Goal: Task Accomplishment & Management: Use online tool/utility

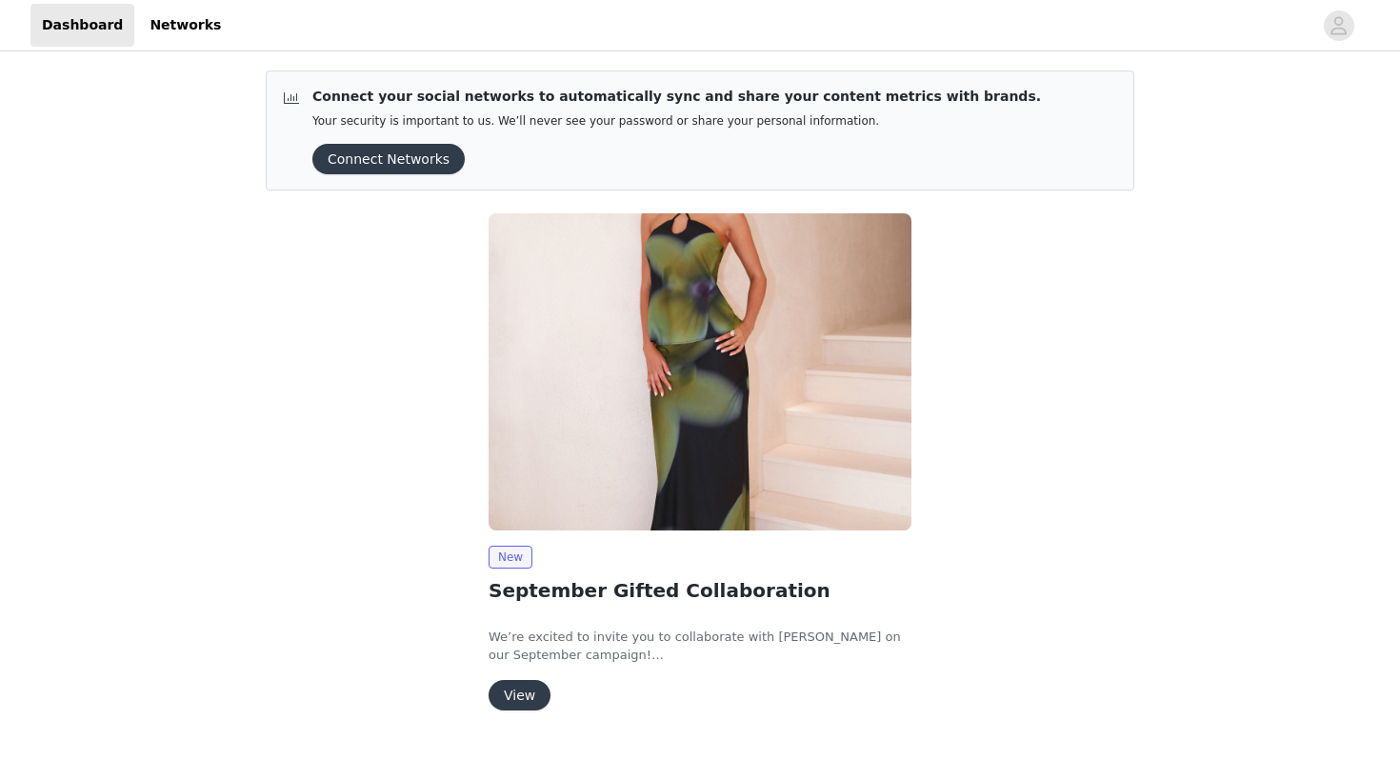
scroll to position [46, 0]
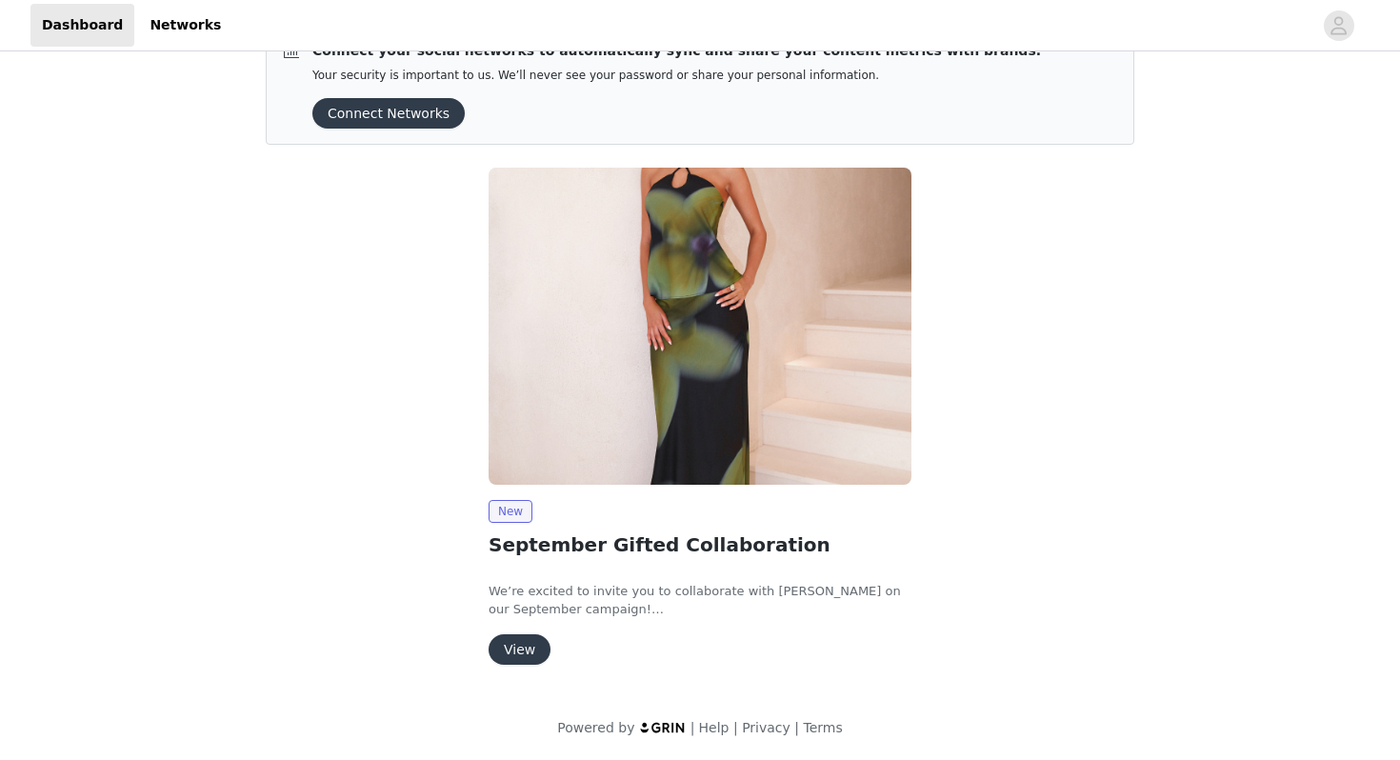
click at [529, 652] on button "View" at bounding box center [520, 649] width 62 height 30
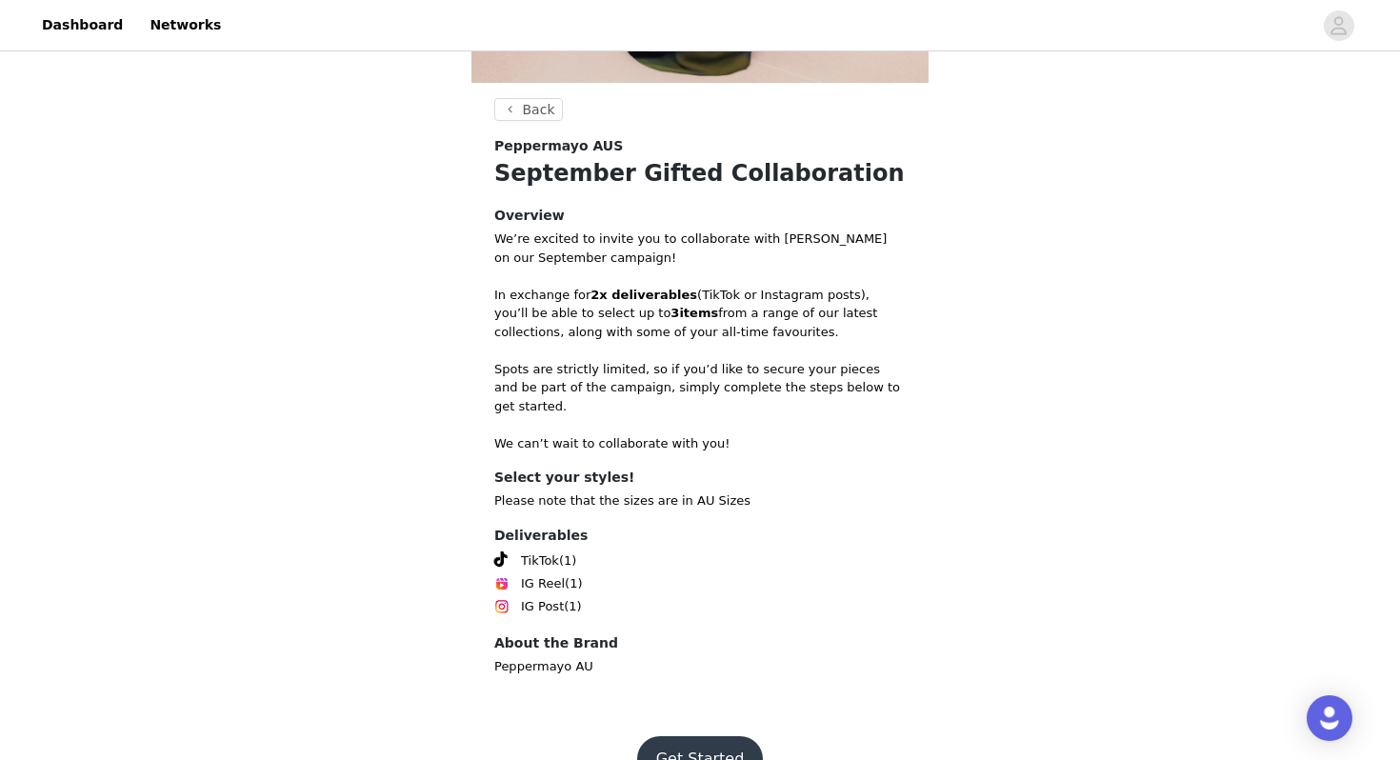
scroll to position [570, 0]
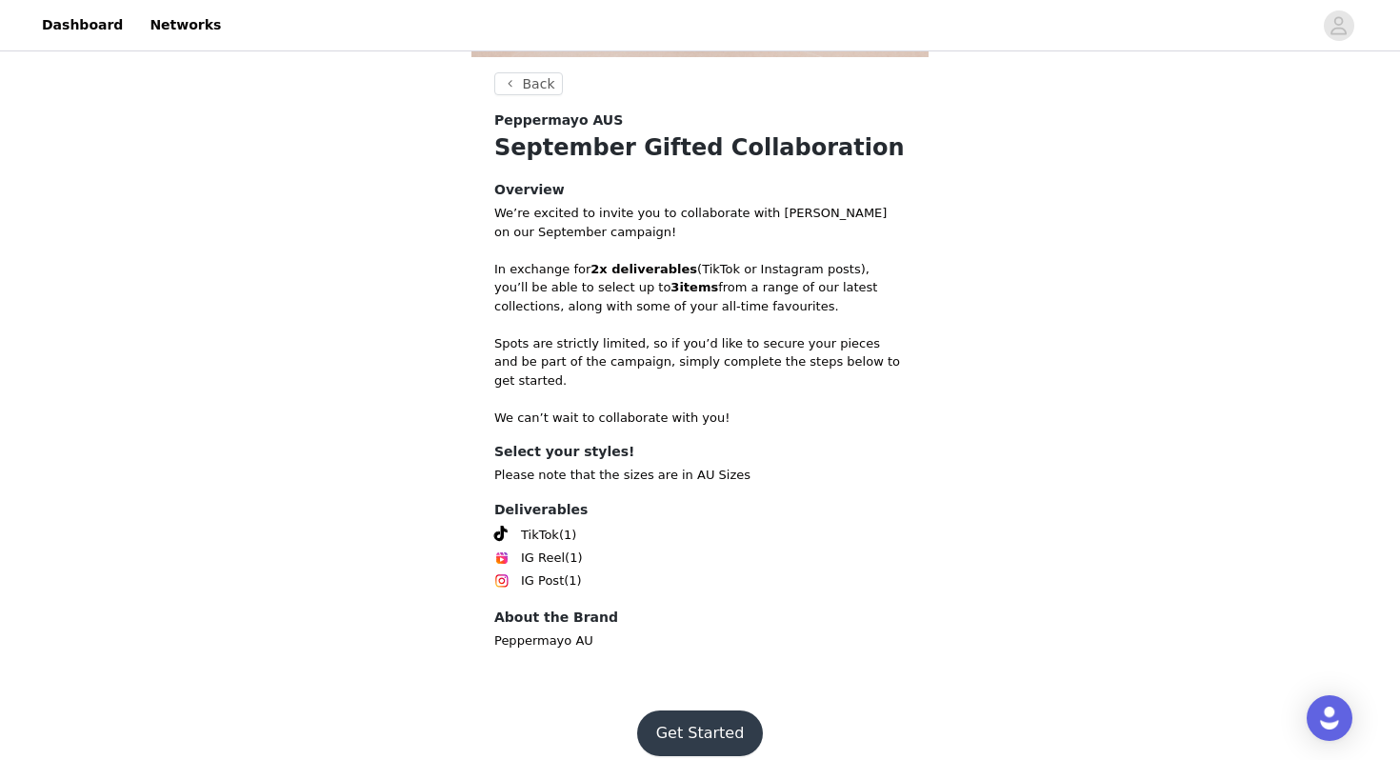
click at [708, 713] on button "Get Started" at bounding box center [700, 734] width 127 height 46
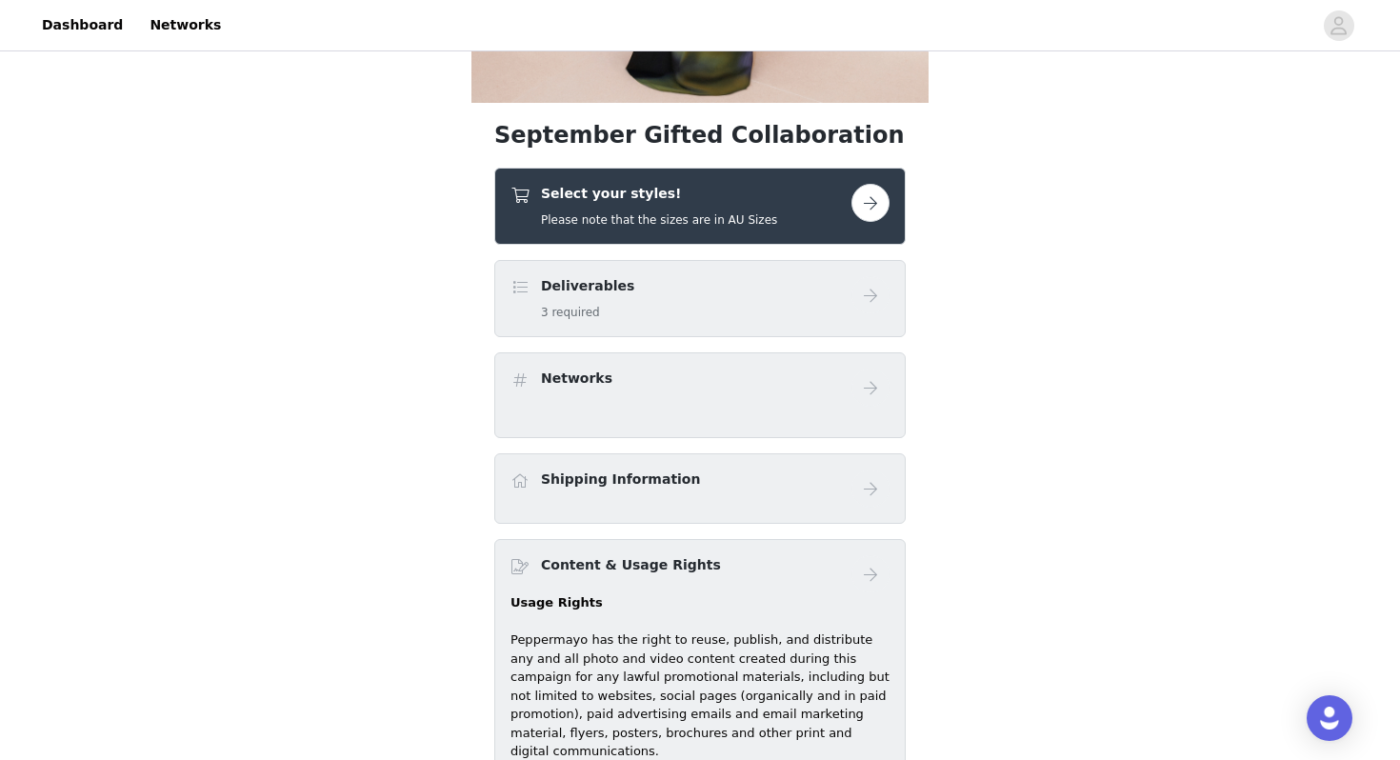
scroll to position [536, 0]
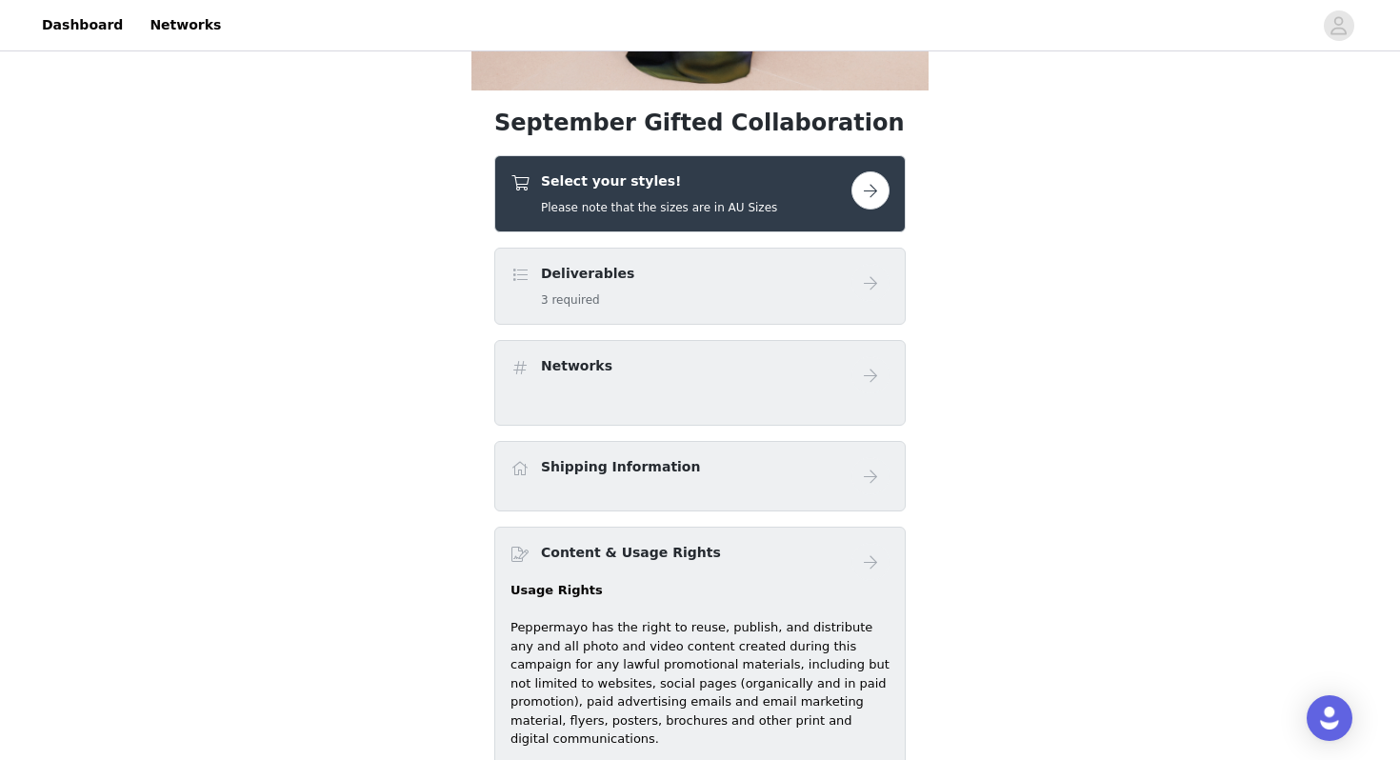
click at [670, 280] on div "Deliverables 3 required" at bounding box center [681, 286] width 341 height 45
click at [868, 191] on button "button" at bounding box center [871, 190] width 38 height 38
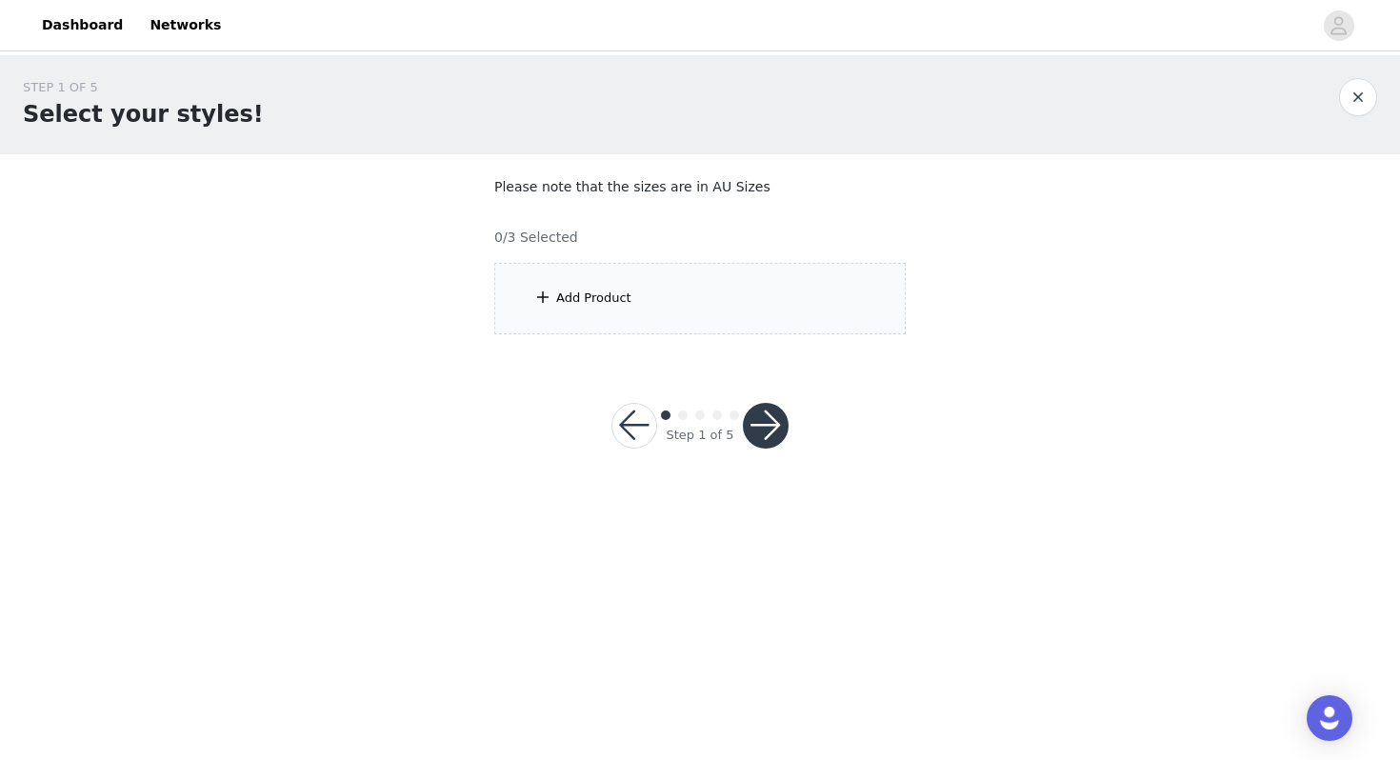
click at [696, 302] on div "Add Product" at bounding box center [700, 298] width 412 height 71
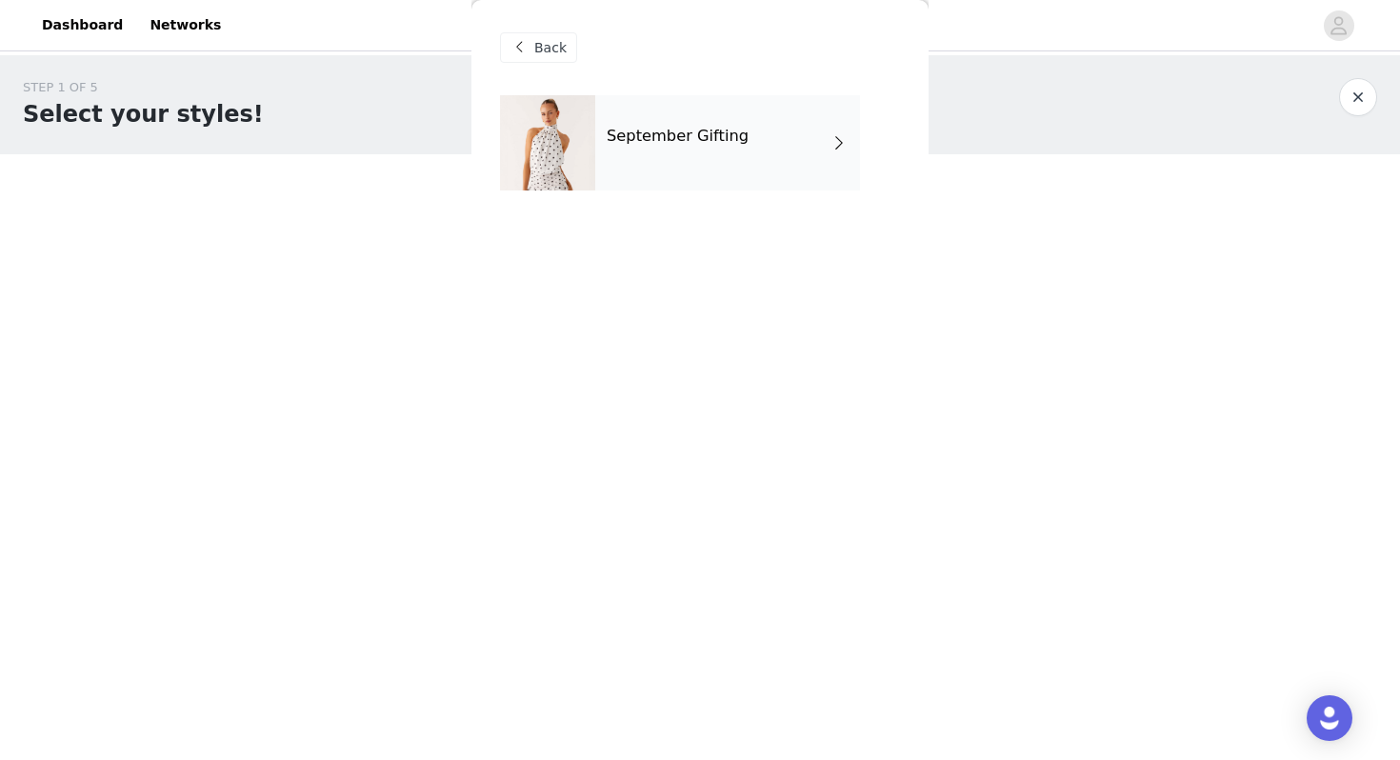
click at [699, 140] on h4 "September Gifting" at bounding box center [678, 136] width 142 height 17
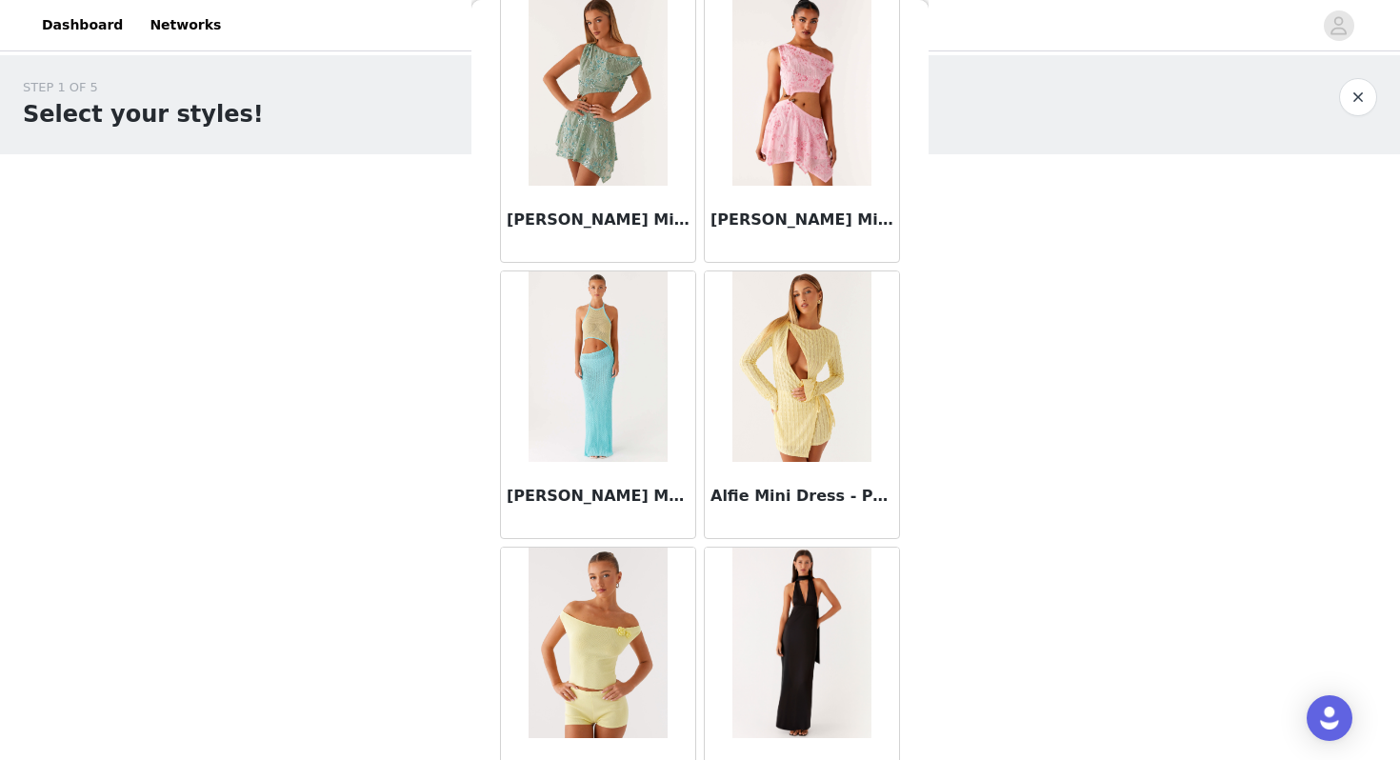
scroll to position [2155, 0]
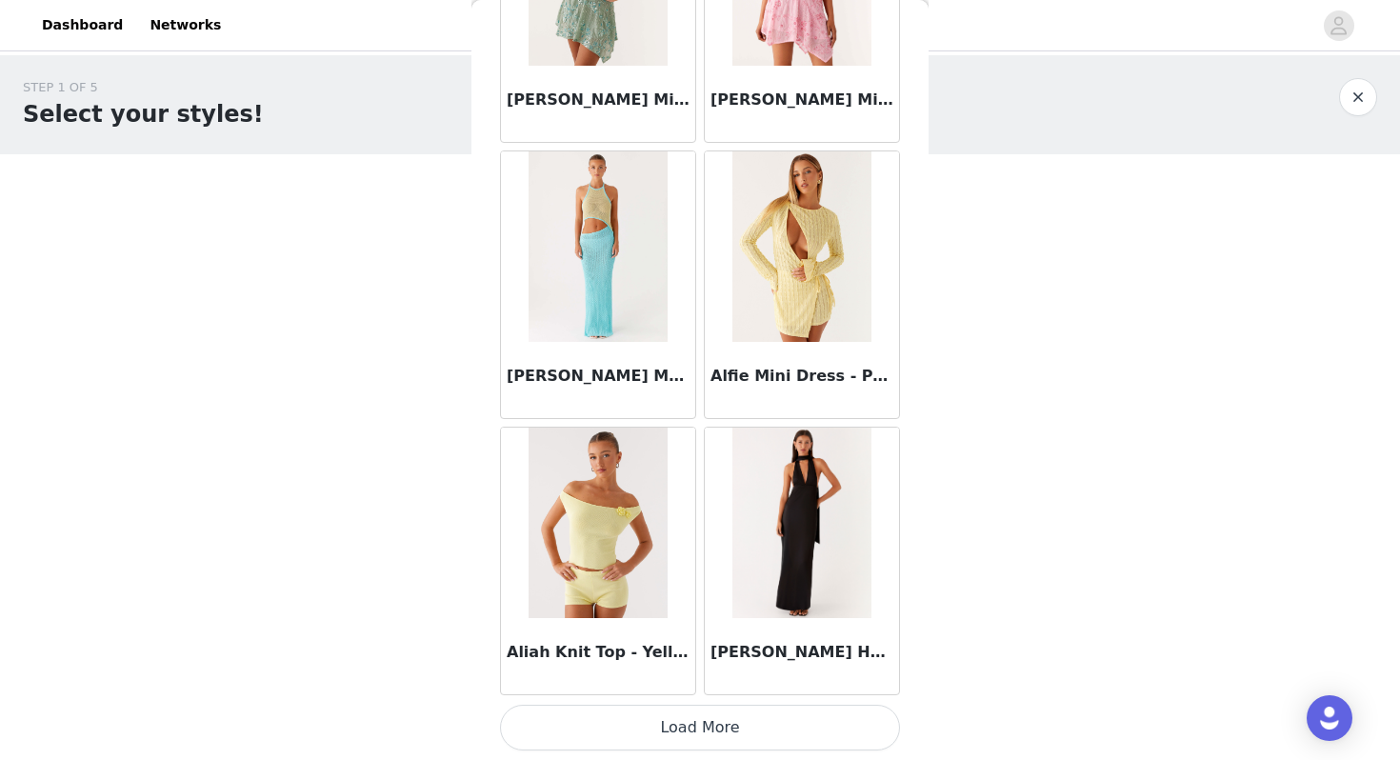
click at [696, 729] on button "Load More" at bounding box center [700, 728] width 400 height 46
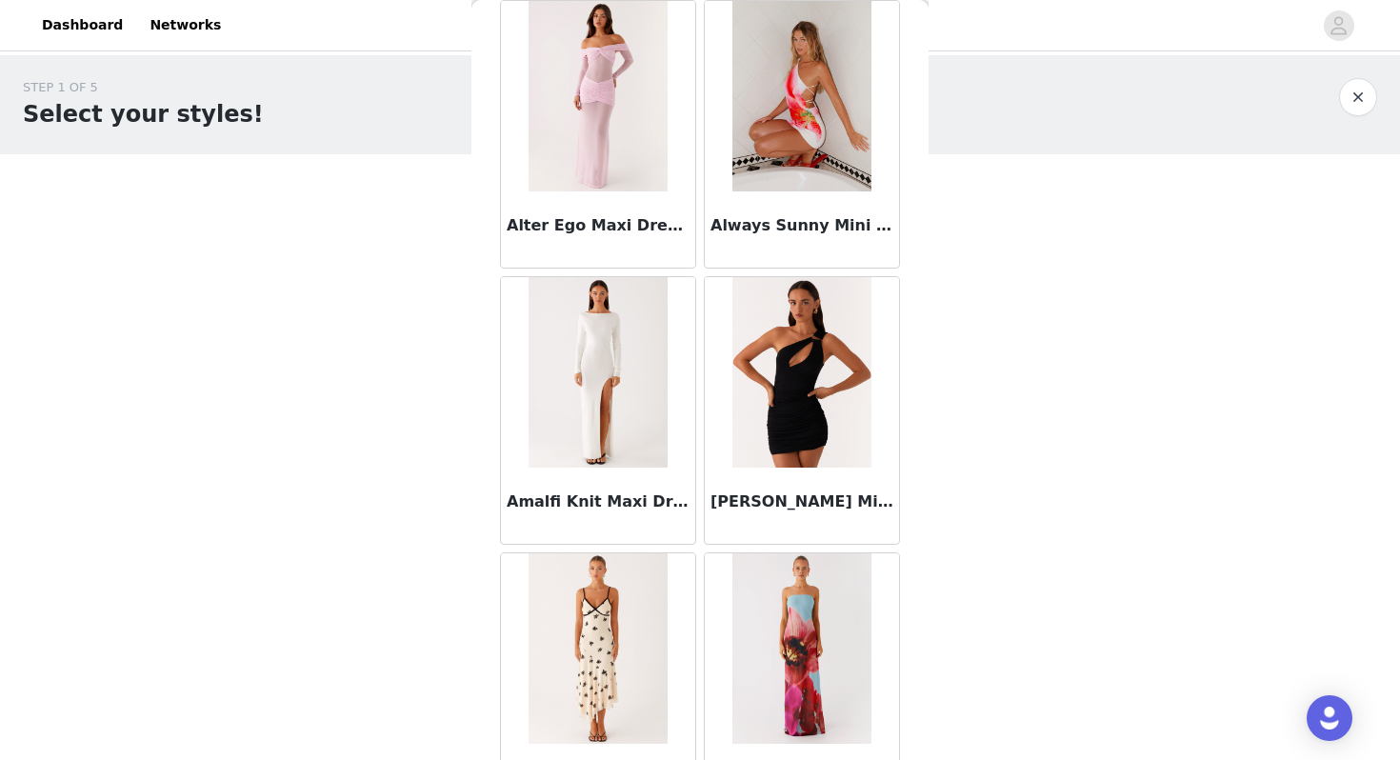
scroll to position [4917, 0]
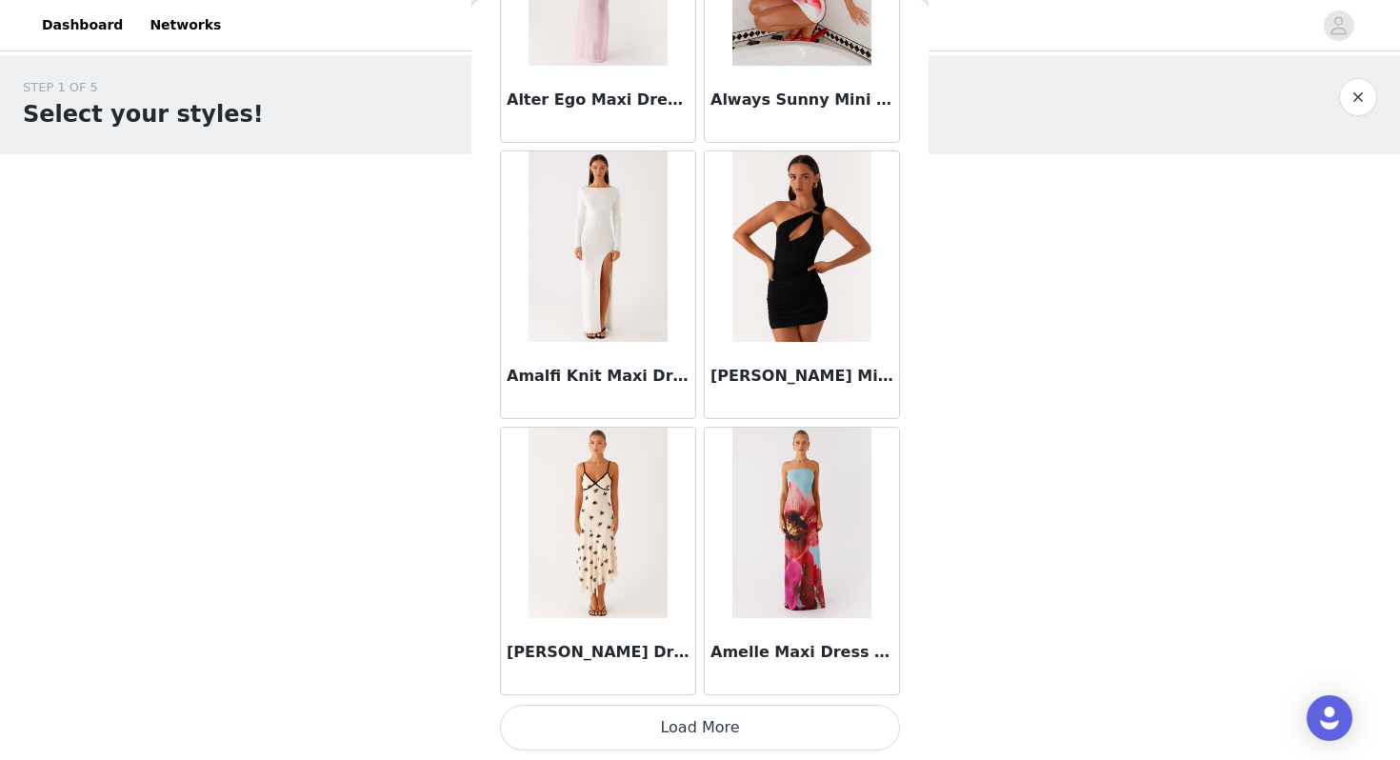
click at [724, 744] on button "Load More" at bounding box center [700, 728] width 400 height 46
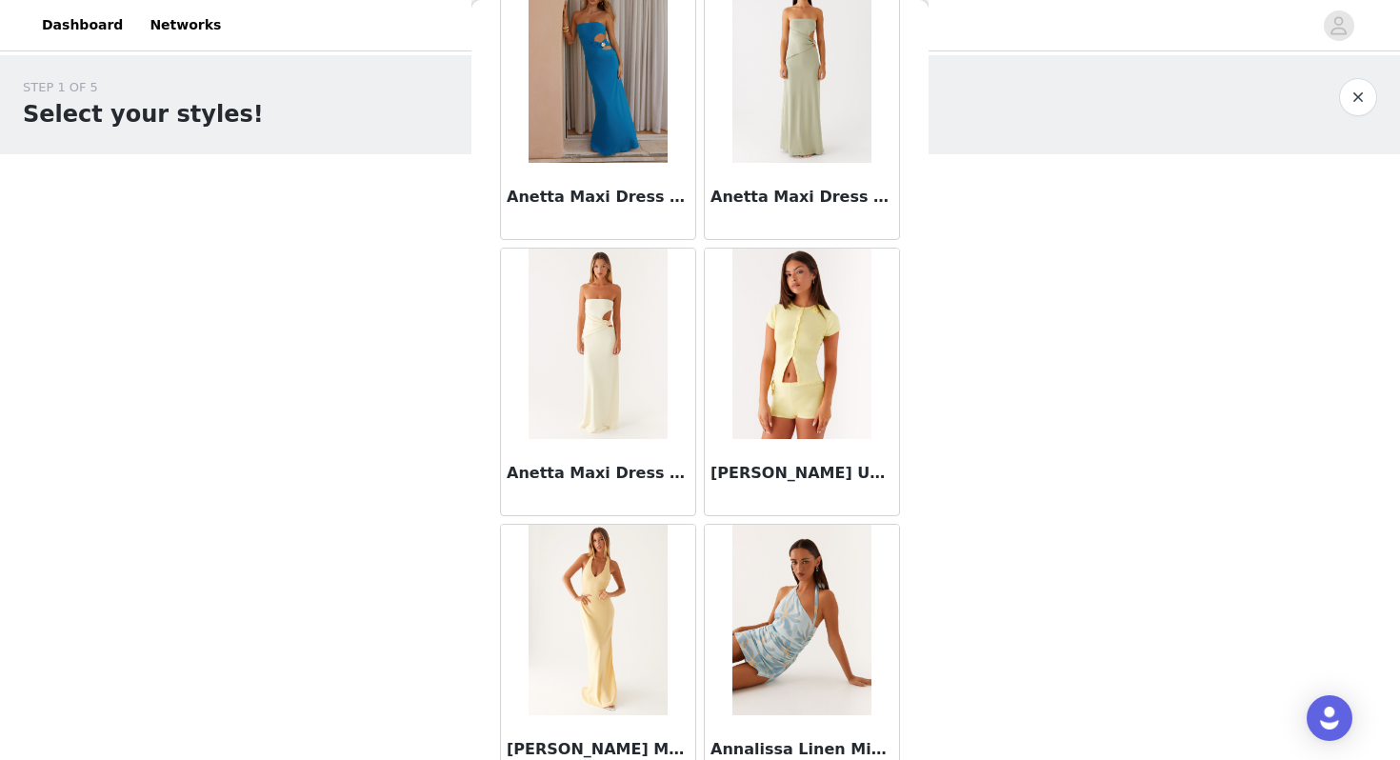
scroll to position [7679, 0]
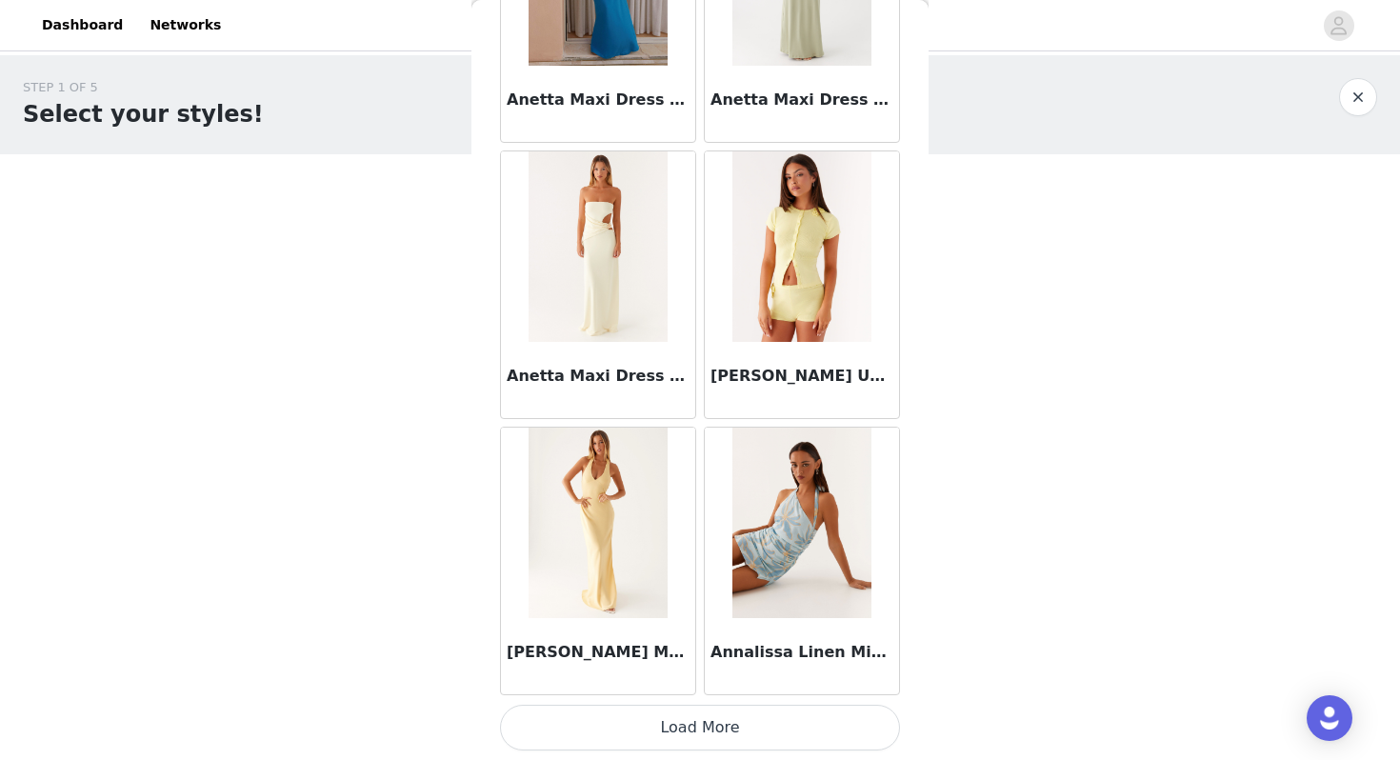
click at [711, 727] on button "Load More" at bounding box center [700, 728] width 400 height 46
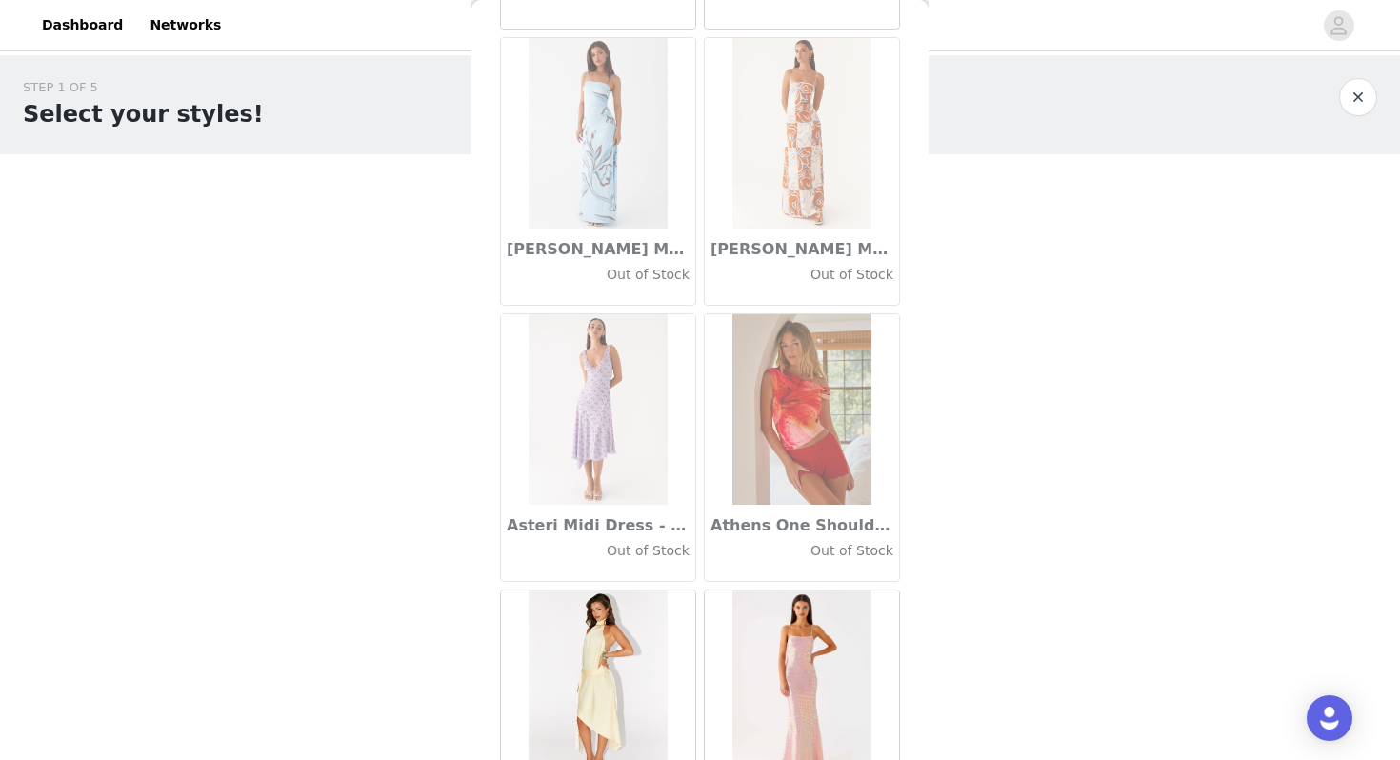
scroll to position [10442, 0]
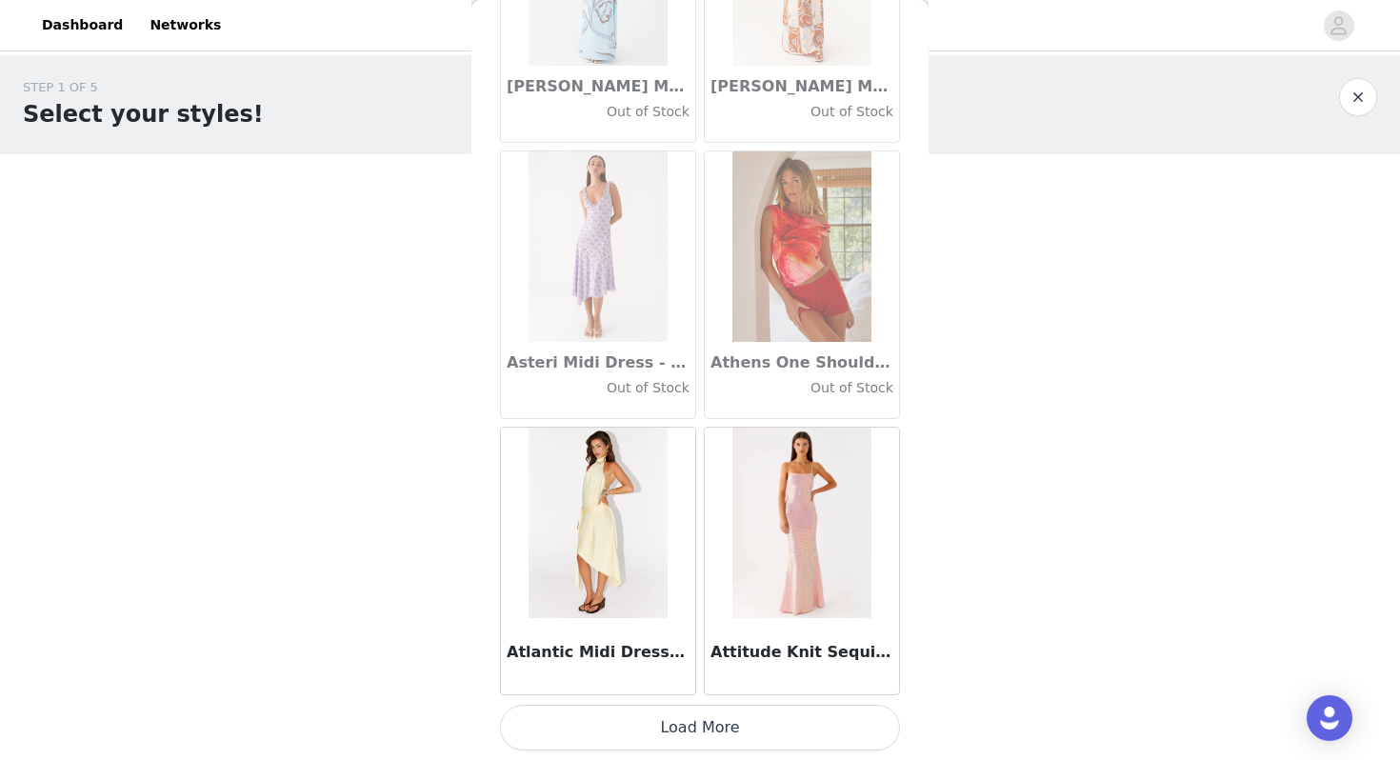
click at [734, 724] on button "Load More" at bounding box center [700, 728] width 400 height 46
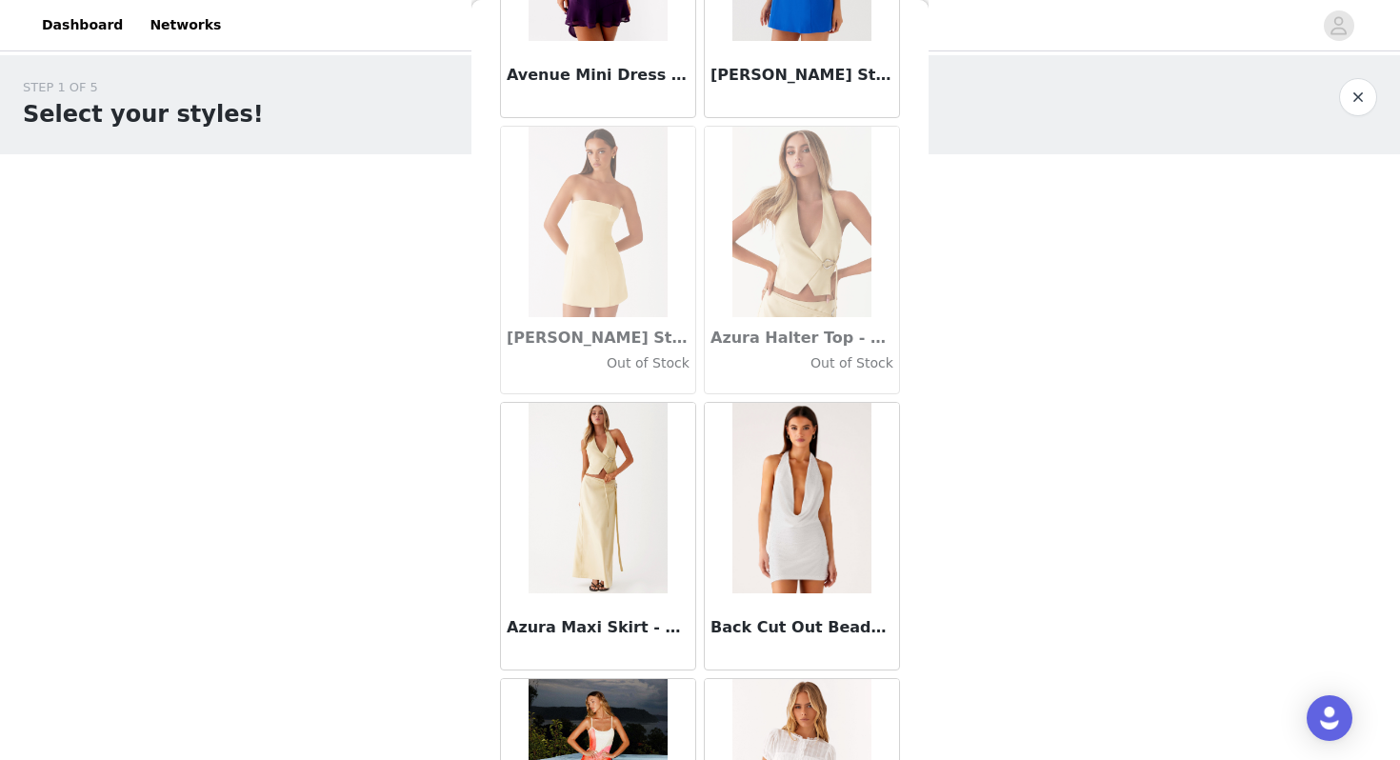
scroll to position [13204, 0]
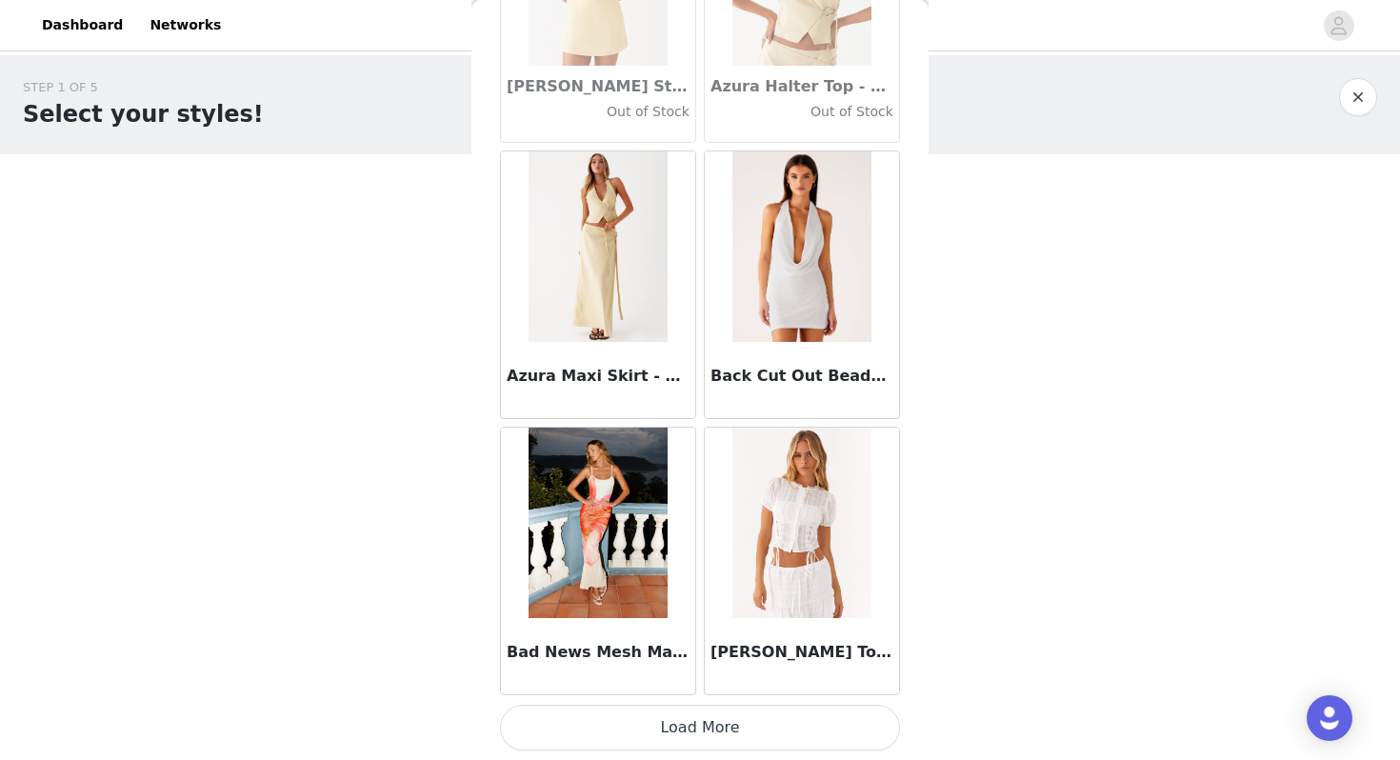
click at [711, 726] on button "Load More" at bounding box center [700, 728] width 400 height 46
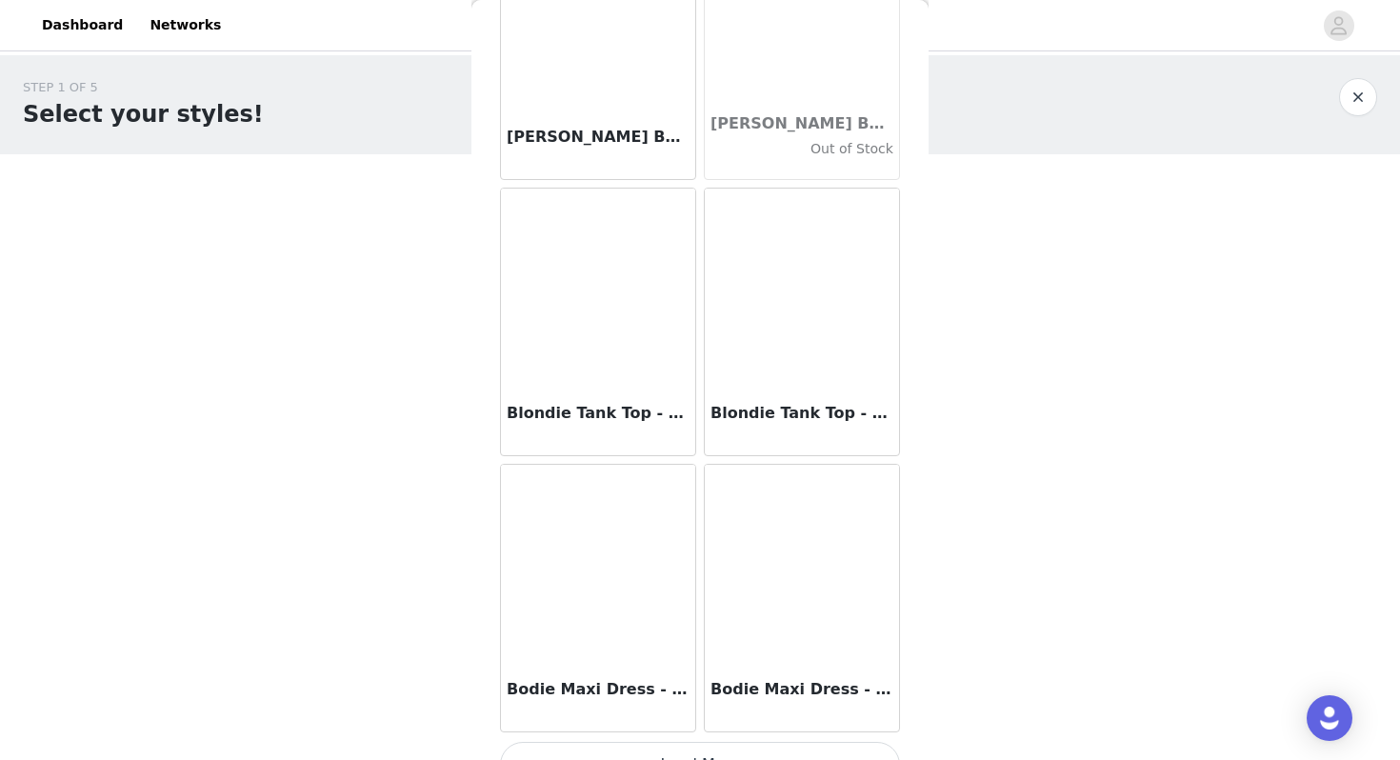
scroll to position [15967, 0]
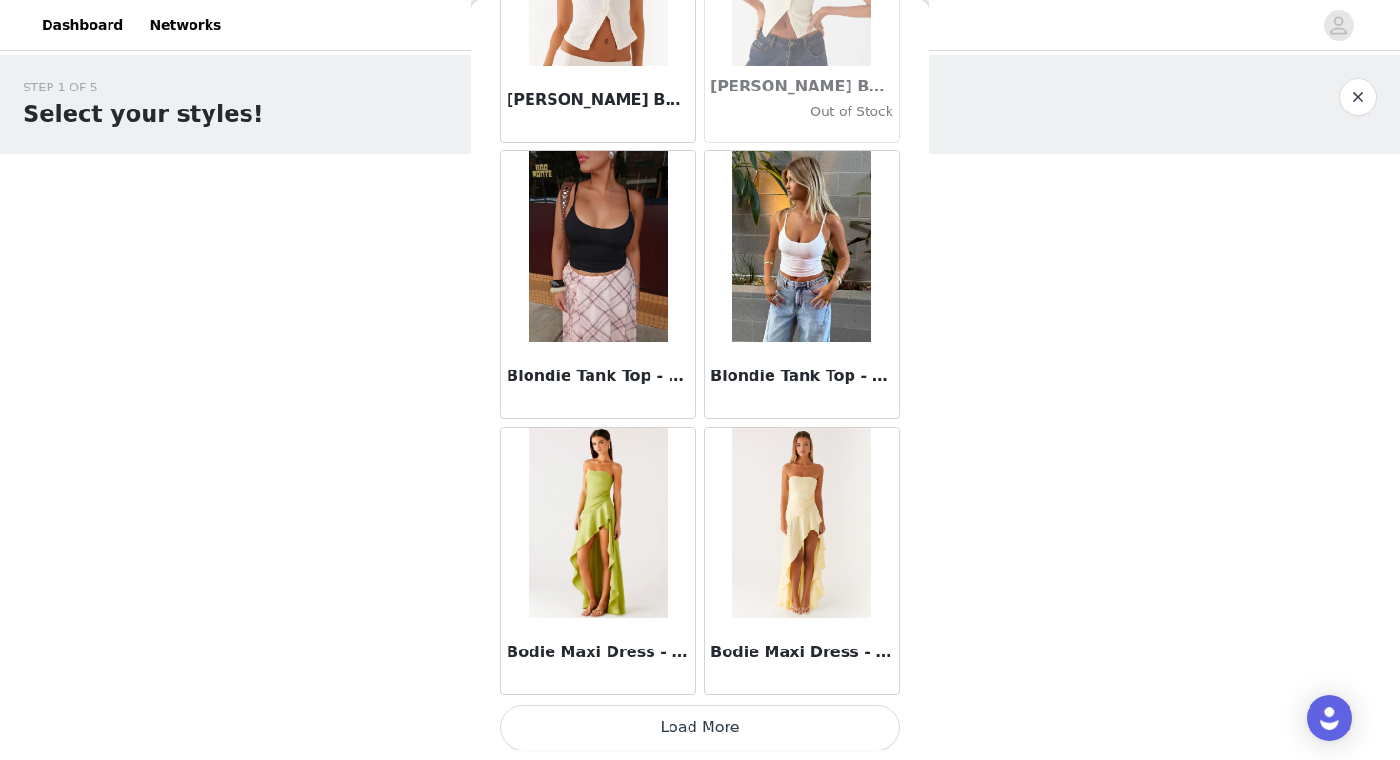
click at [715, 735] on button "Load More" at bounding box center [700, 728] width 400 height 46
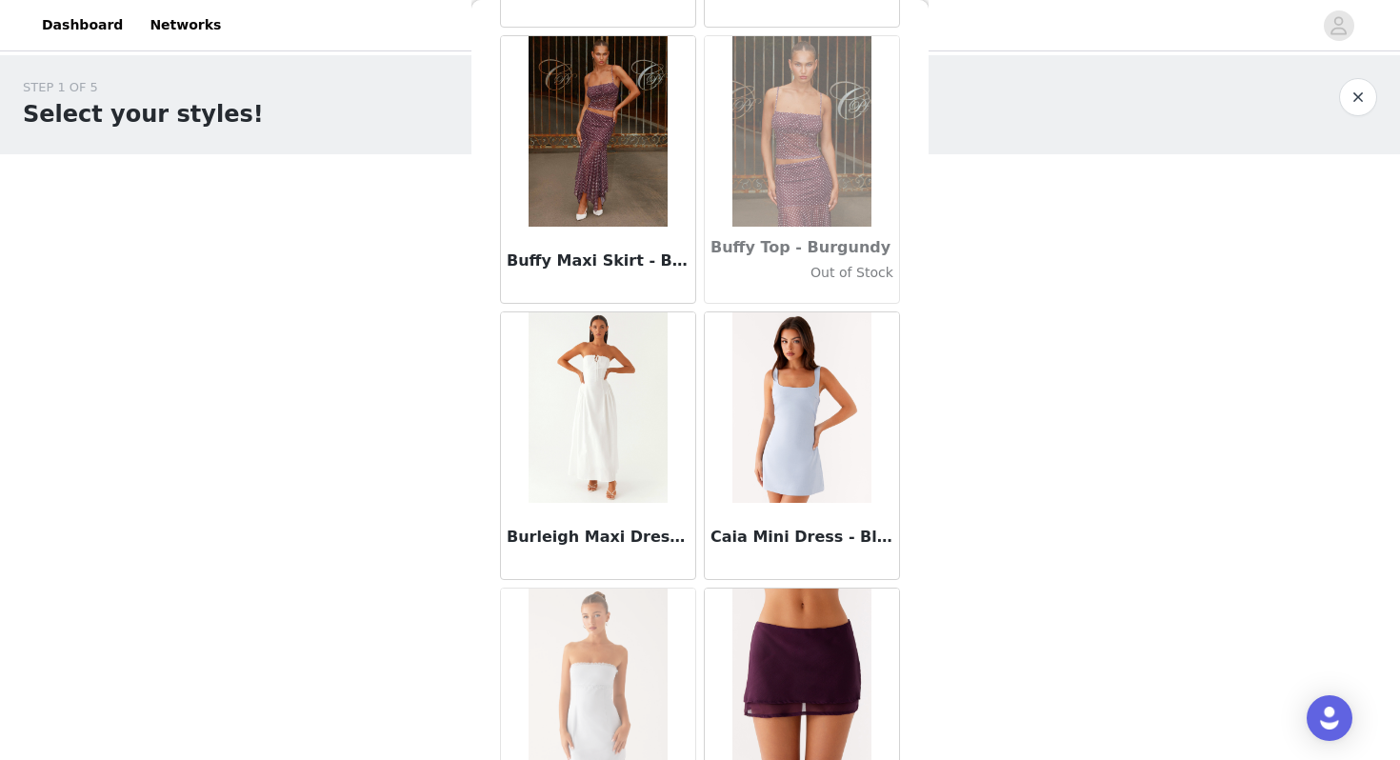
scroll to position [18729, 0]
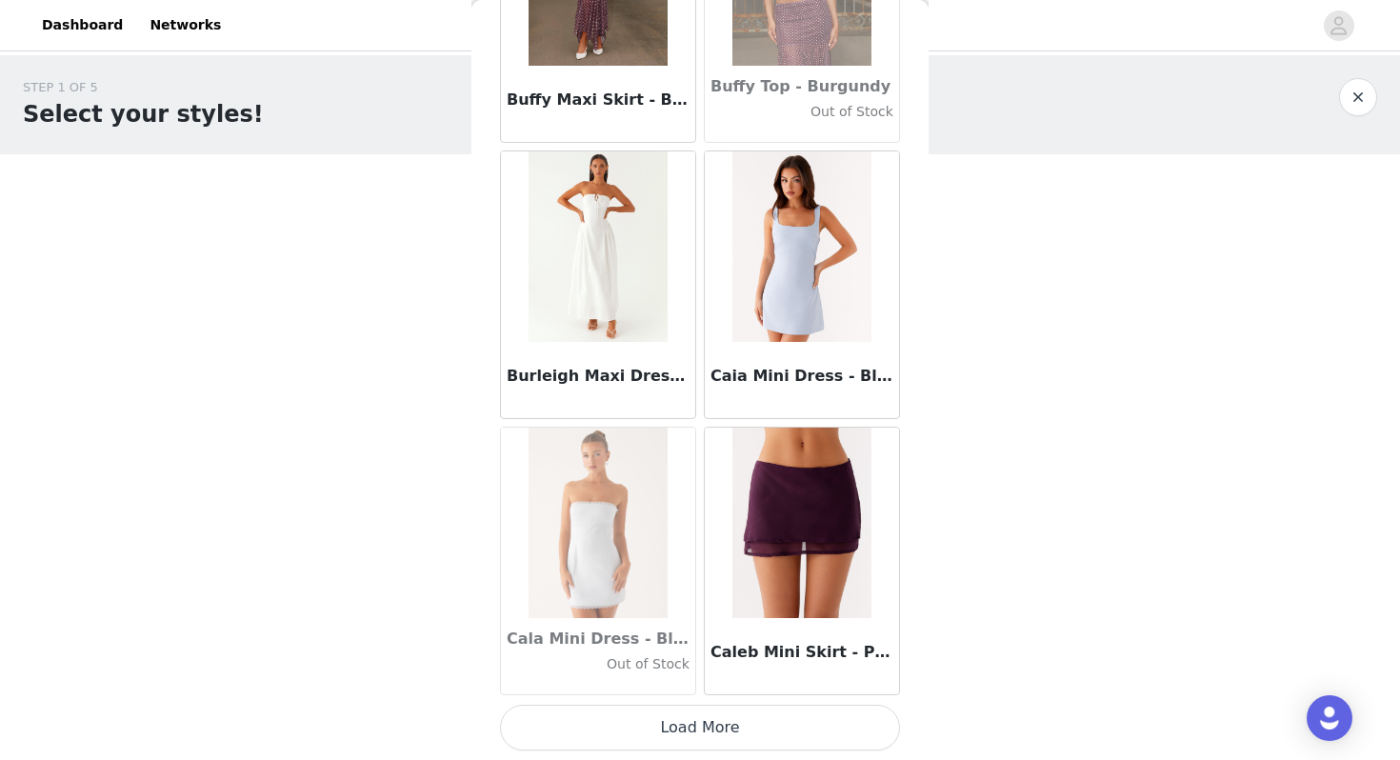
click at [735, 723] on button "Load More" at bounding box center [700, 728] width 400 height 46
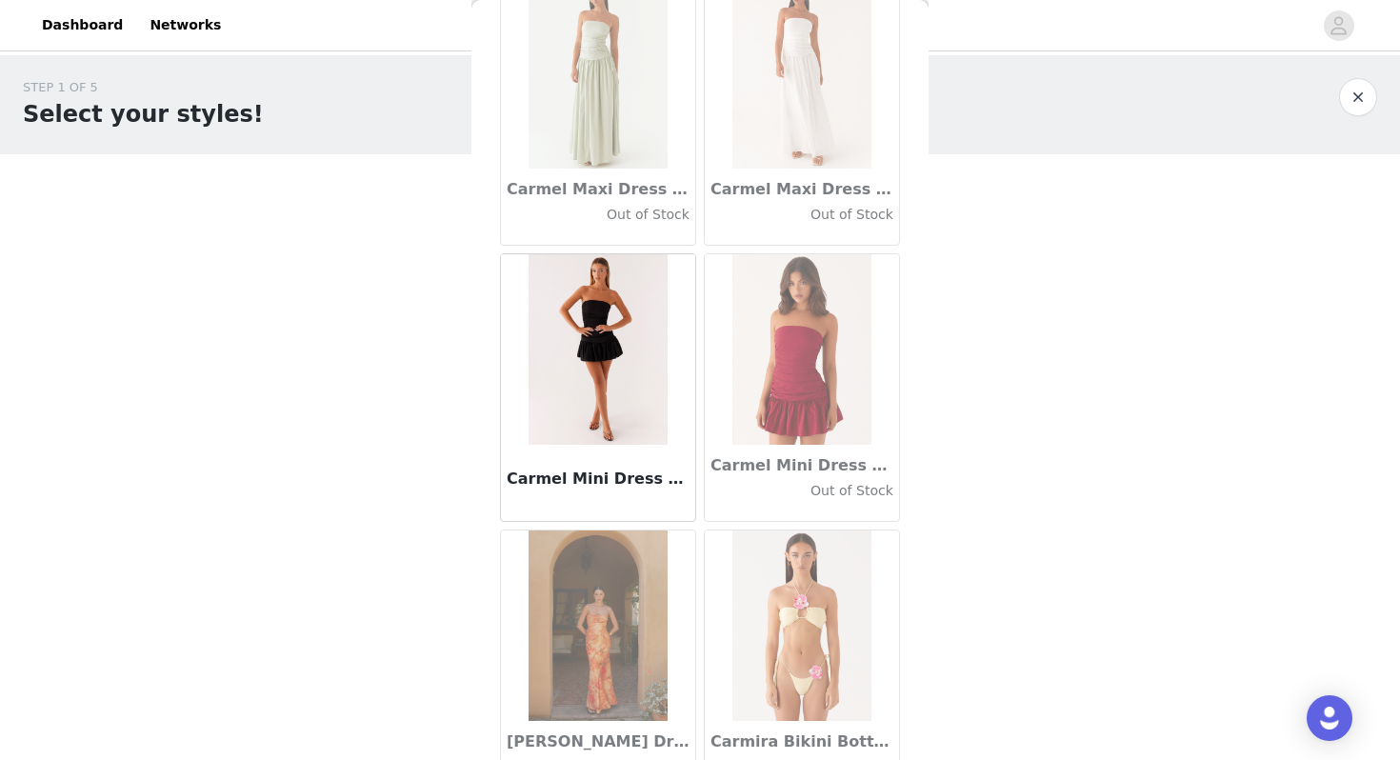
scroll to position [21491, 0]
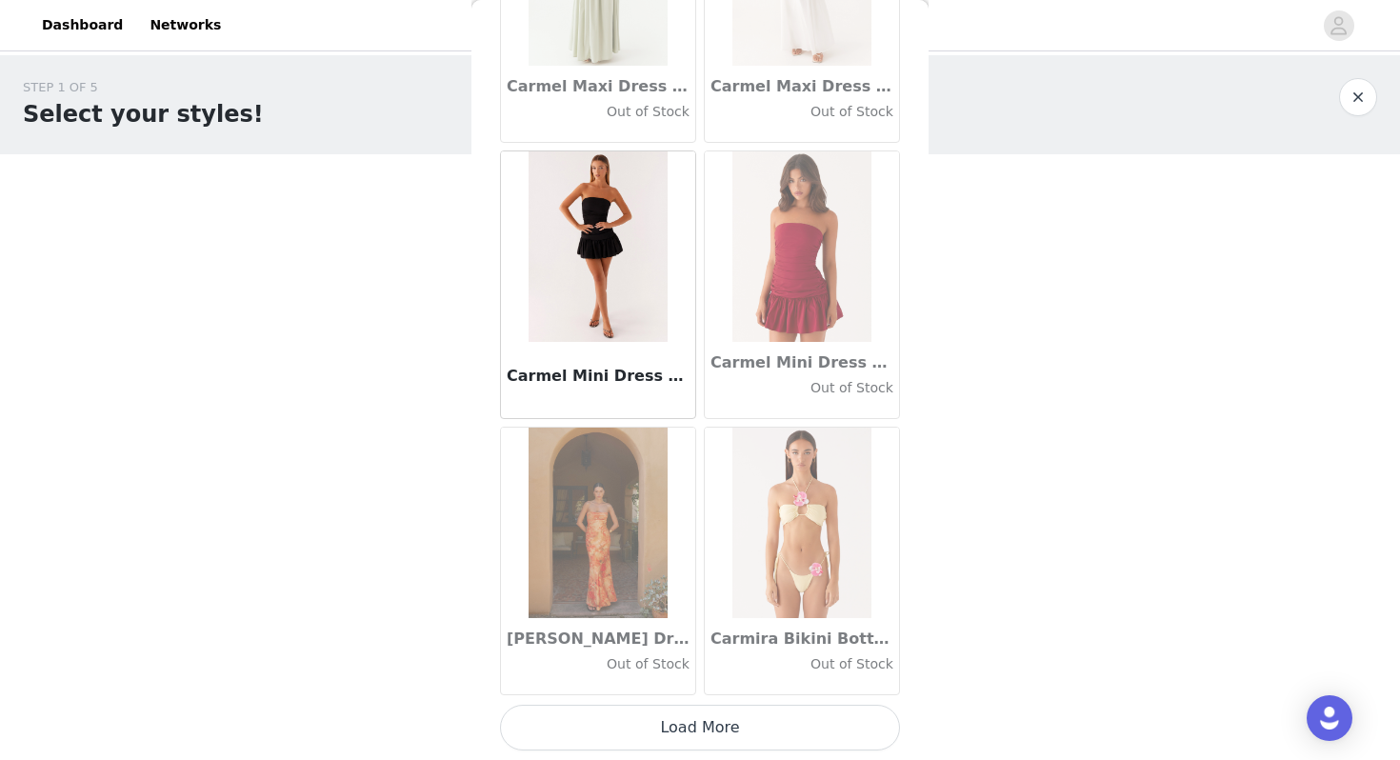
click at [731, 727] on button "Load More" at bounding box center [700, 728] width 400 height 46
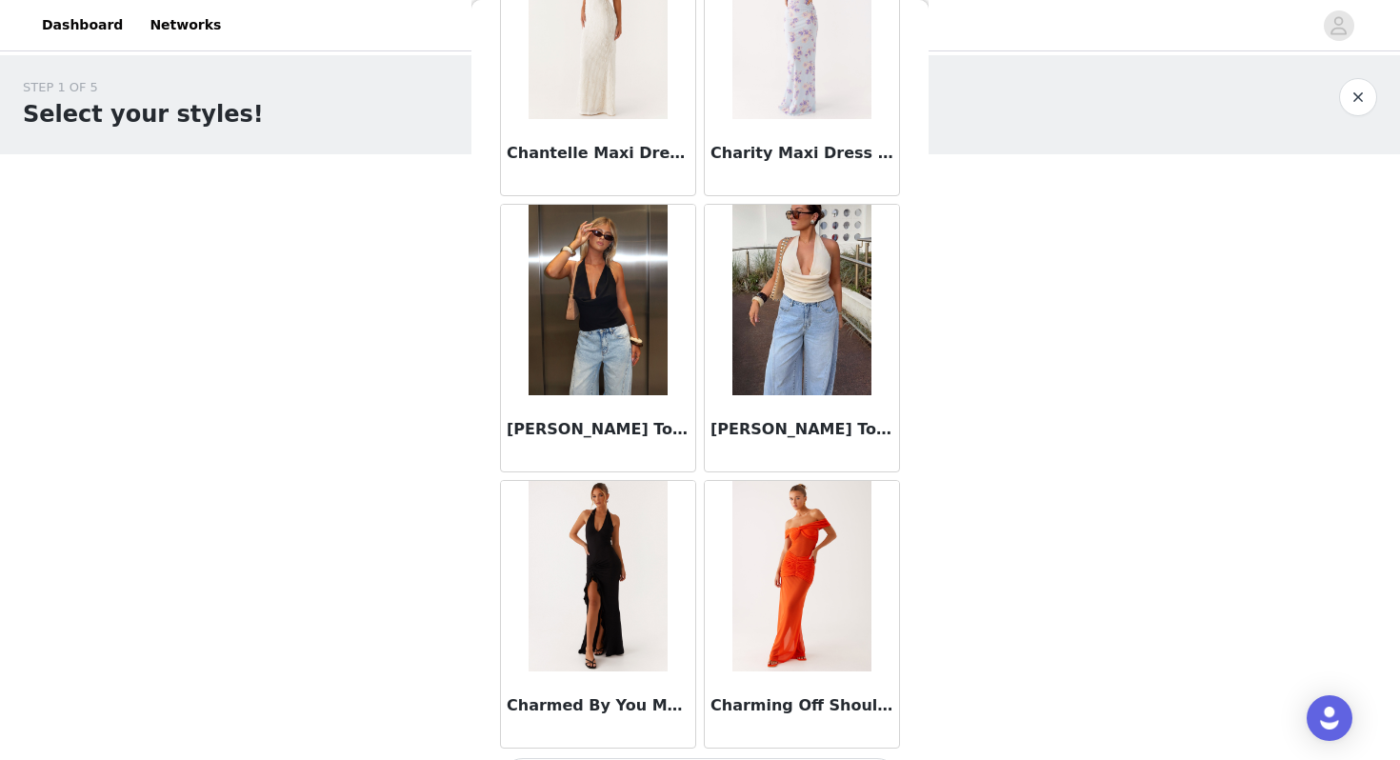
scroll to position [24254, 0]
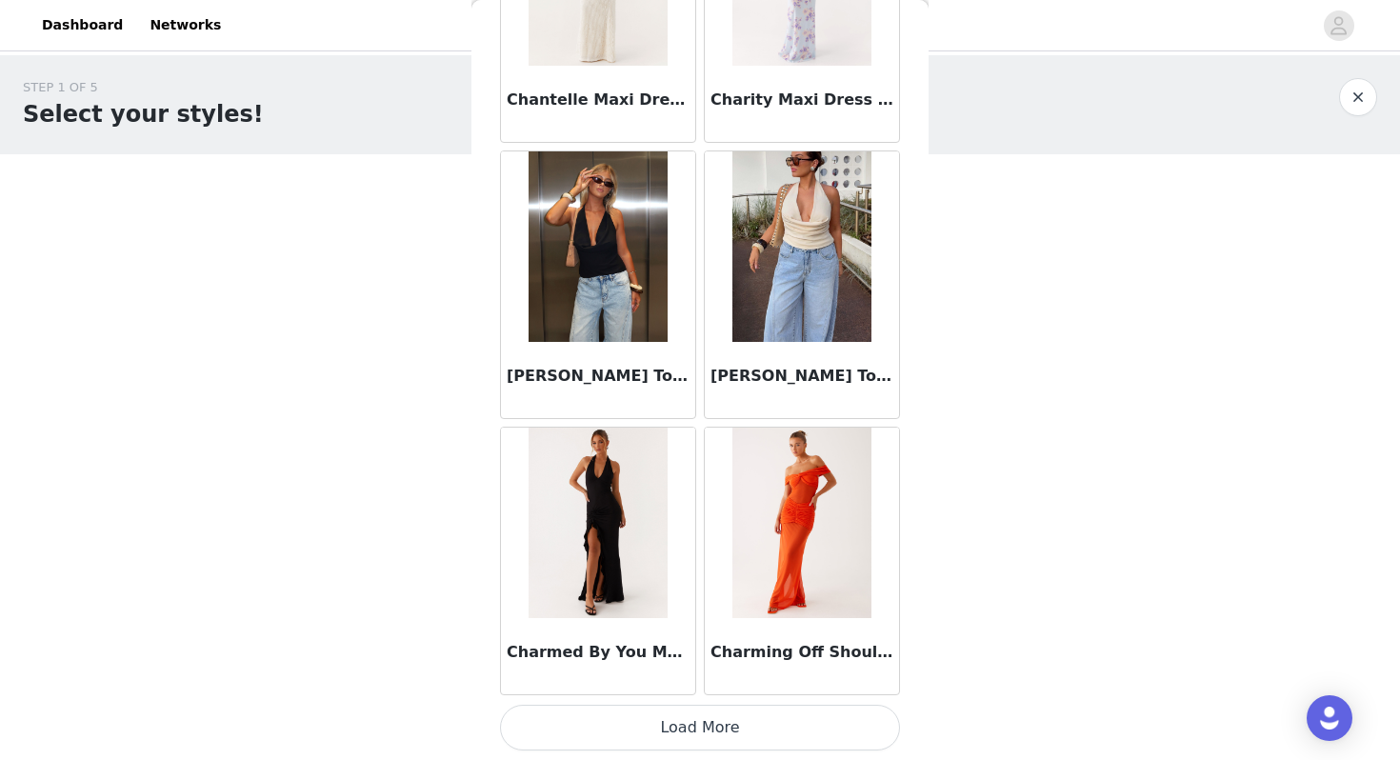
click at [723, 740] on button "Load More" at bounding box center [700, 728] width 400 height 46
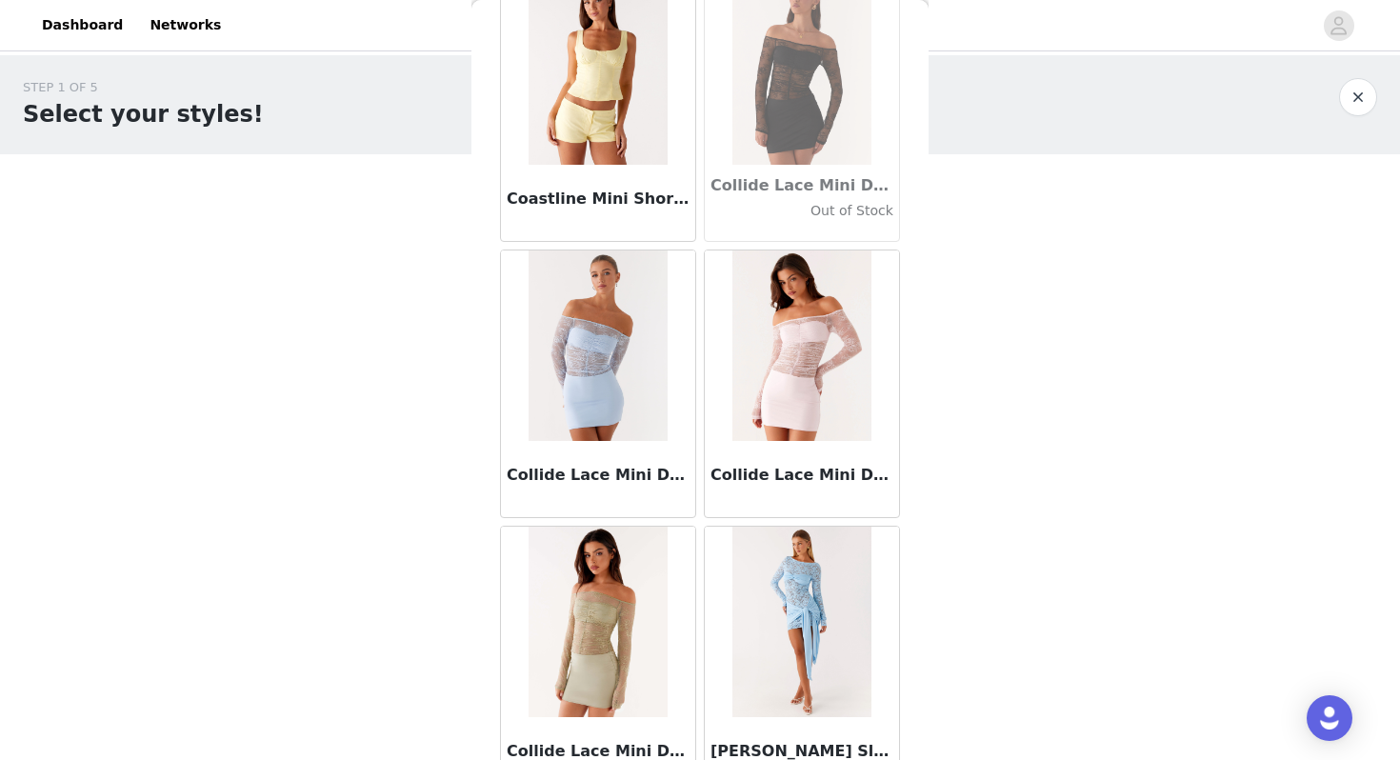
scroll to position [27016, 0]
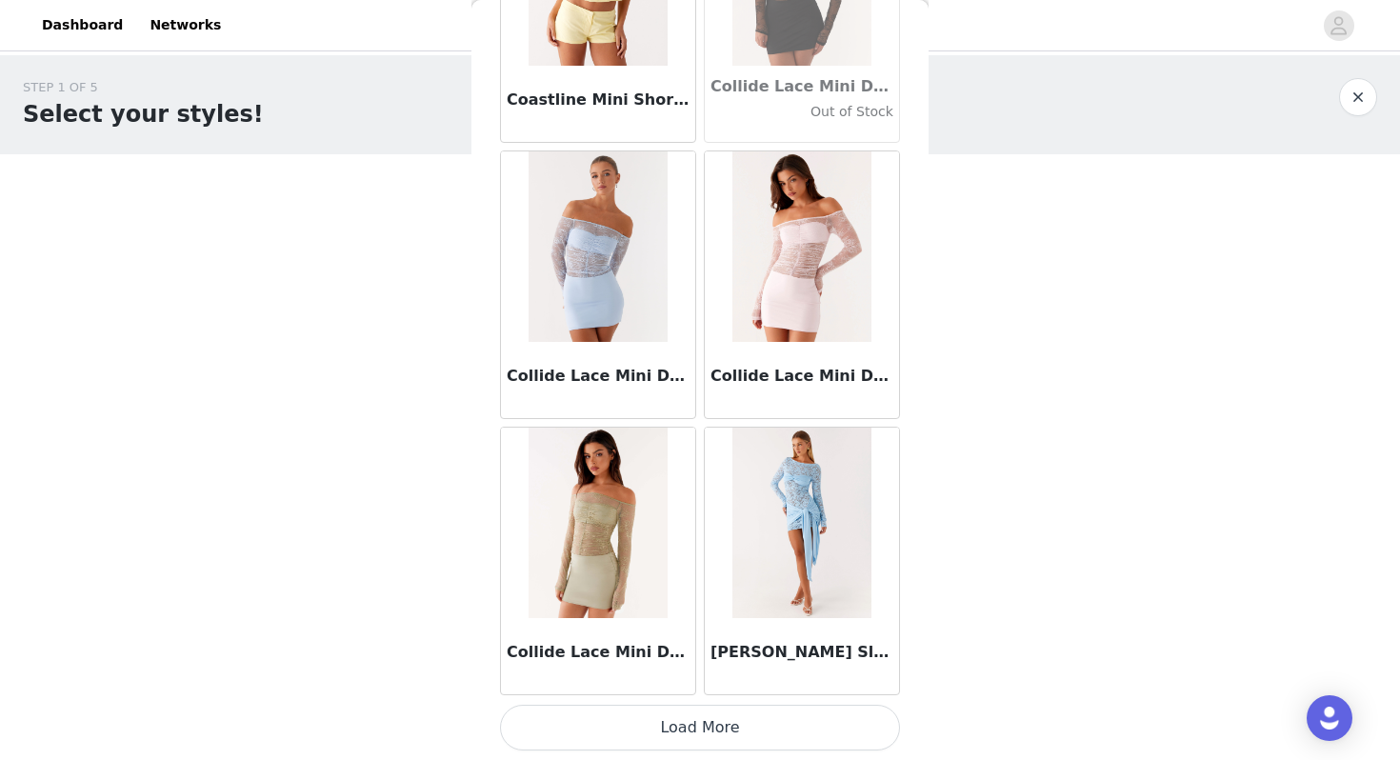
click at [713, 718] on button "Load More" at bounding box center [700, 728] width 400 height 46
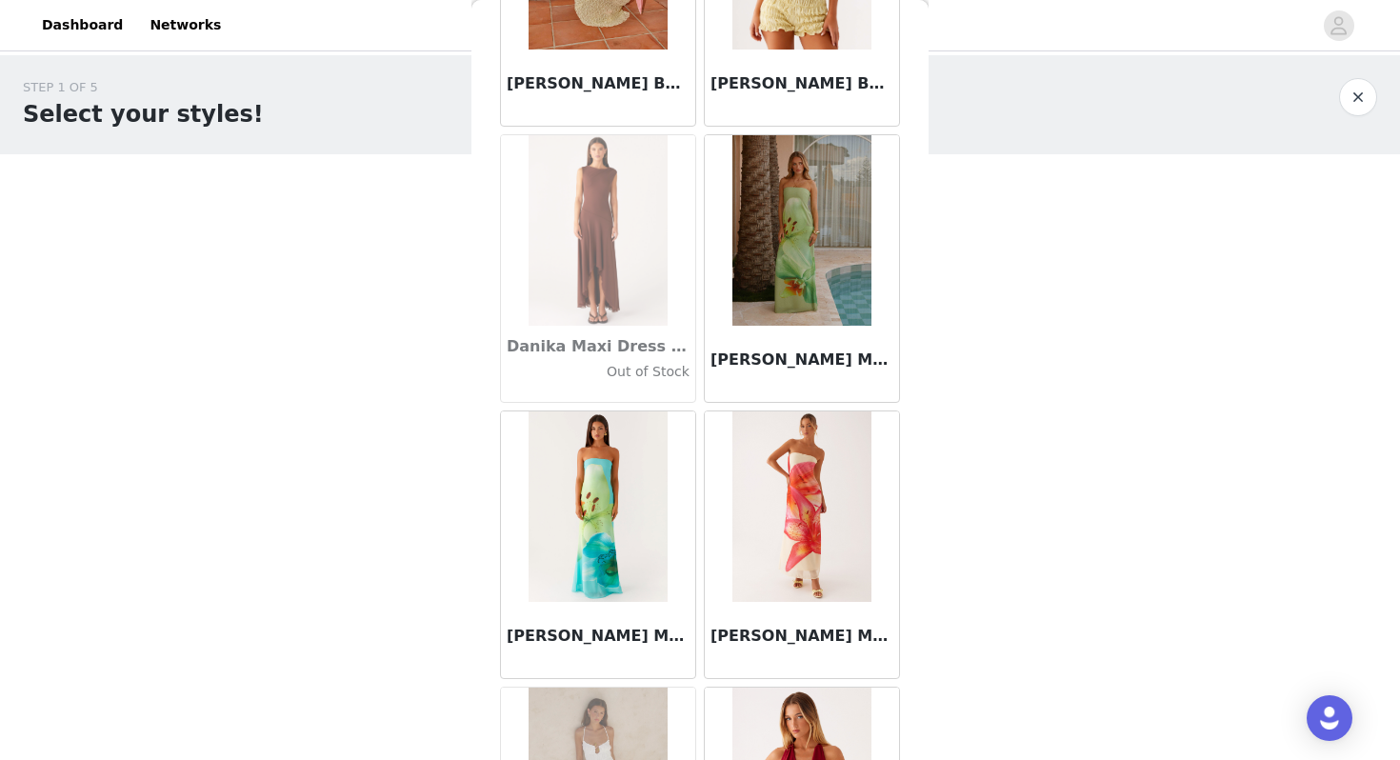
scroll to position [29779, 0]
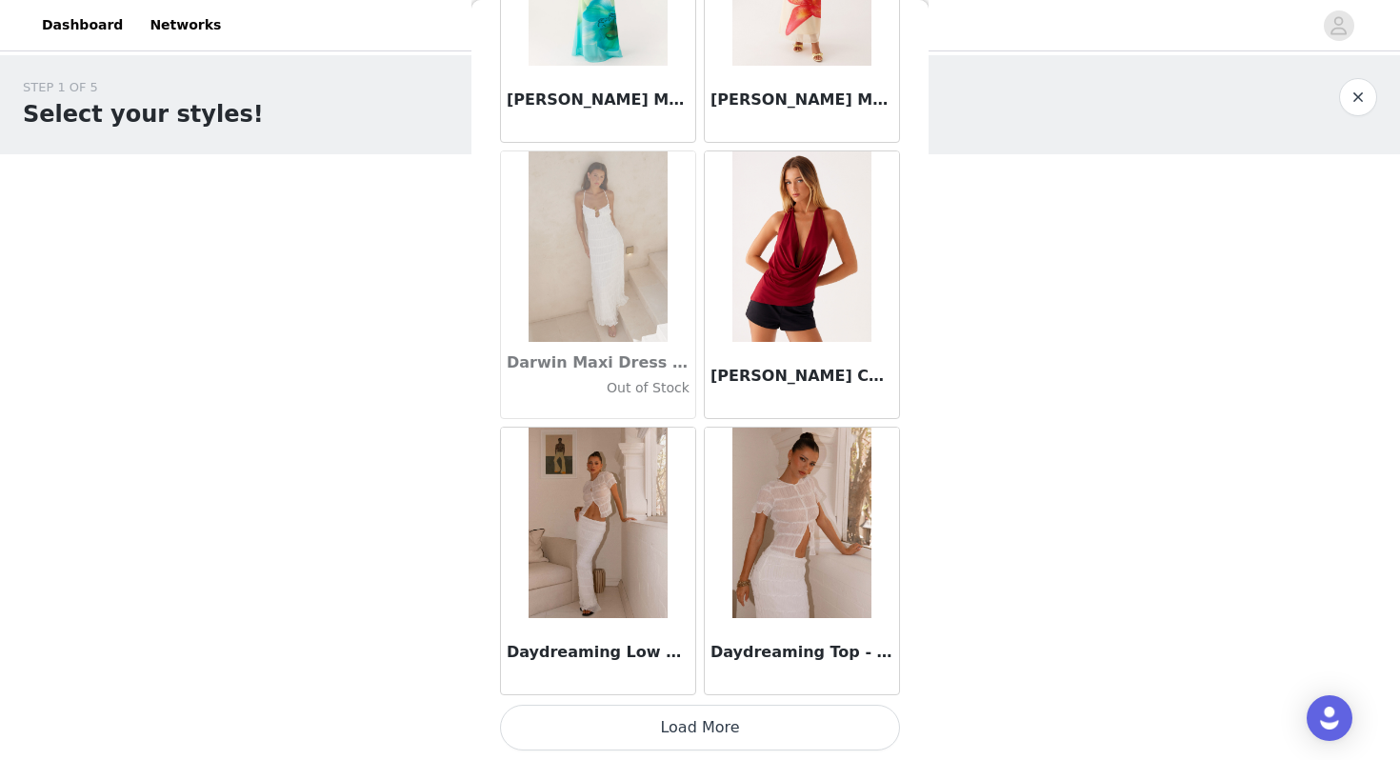
click at [691, 738] on button "Load More" at bounding box center [700, 728] width 400 height 46
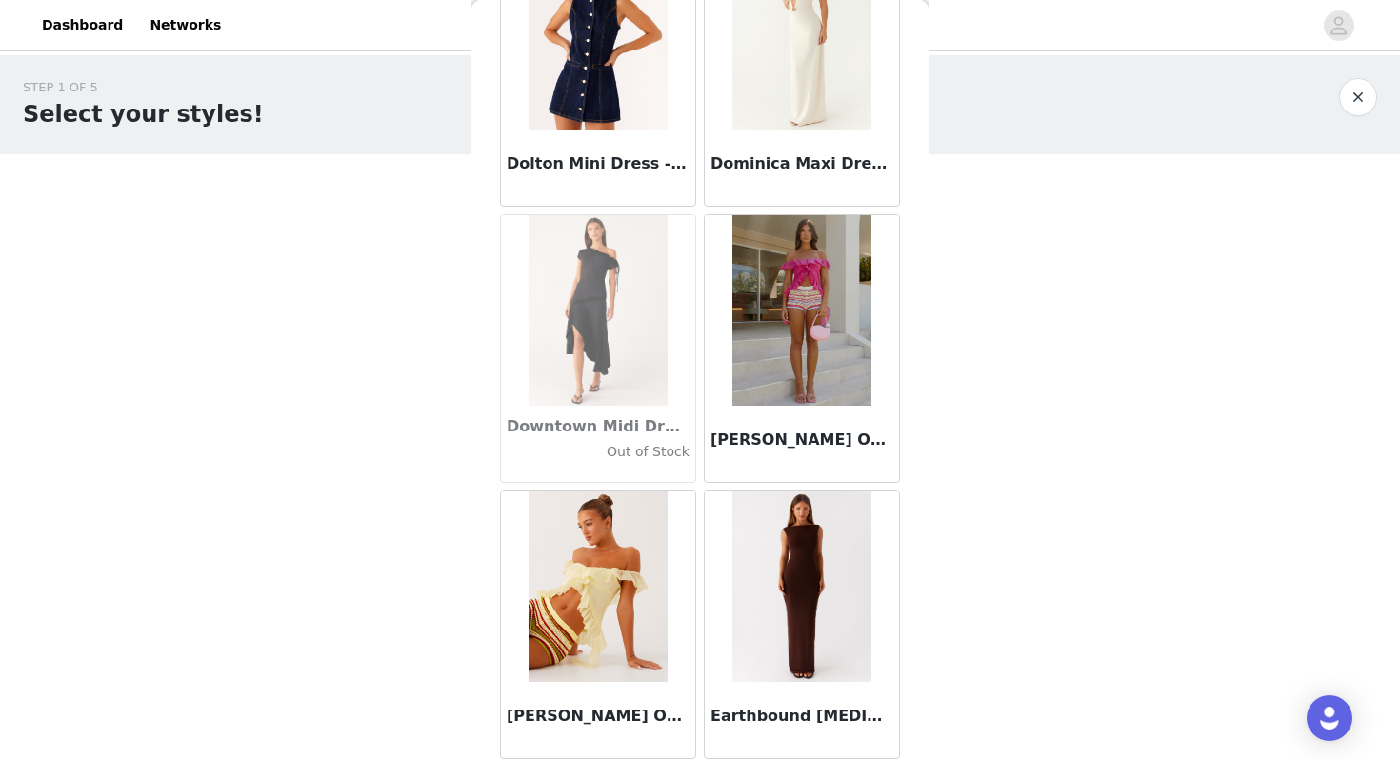
scroll to position [32541, 0]
